Goal: Complete application form

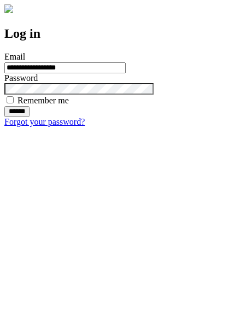
type input "**********"
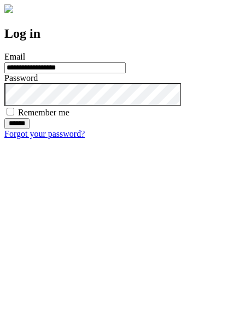
click at [30, 129] on input "******" at bounding box center [16, 123] width 25 height 11
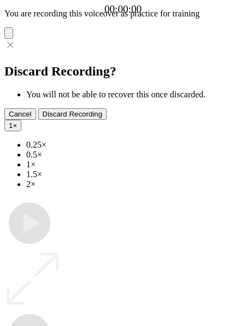
type input "**********"
